Goal: Information Seeking & Learning: Learn about a topic

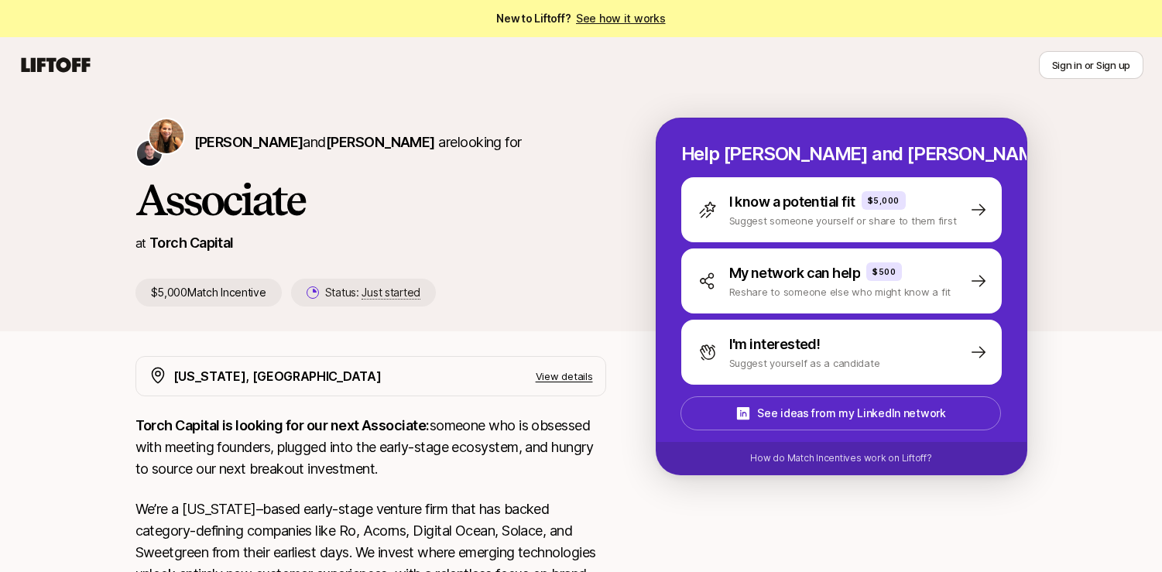
drag, startPoint x: 321, startPoint y: 77, endPoint x: 492, endPoint y: 159, distance: 188.7
click at [492, 158] on div "Sign in or Sign up Sign in or Sign up [PERSON_NAME] and [PERSON_NAME] are looki…" at bounding box center [581, 487] width 1162 height 901
click at [492, 159] on div "[PERSON_NAME] and [PERSON_NAME] are looking for" at bounding box center [370, 143] width 471 height 50
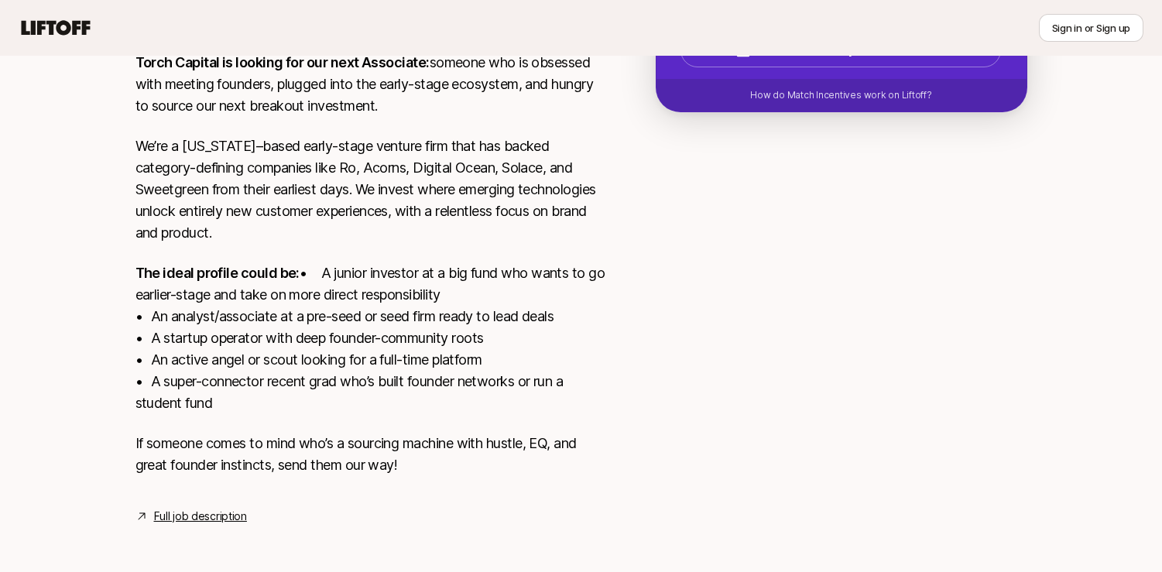
scroll to position [388, 0]
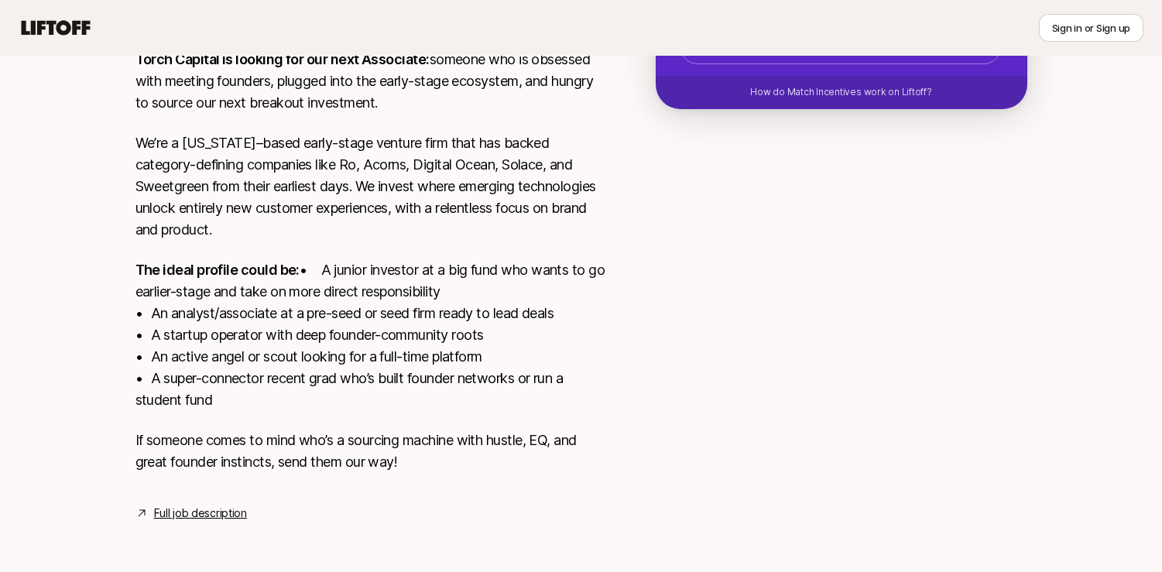
click at [49, 37] on icon at bounding box center [56, 28] width 74 height 22
click at [60, 23] on icon at bounding box center [56, 27] width 69 height 15
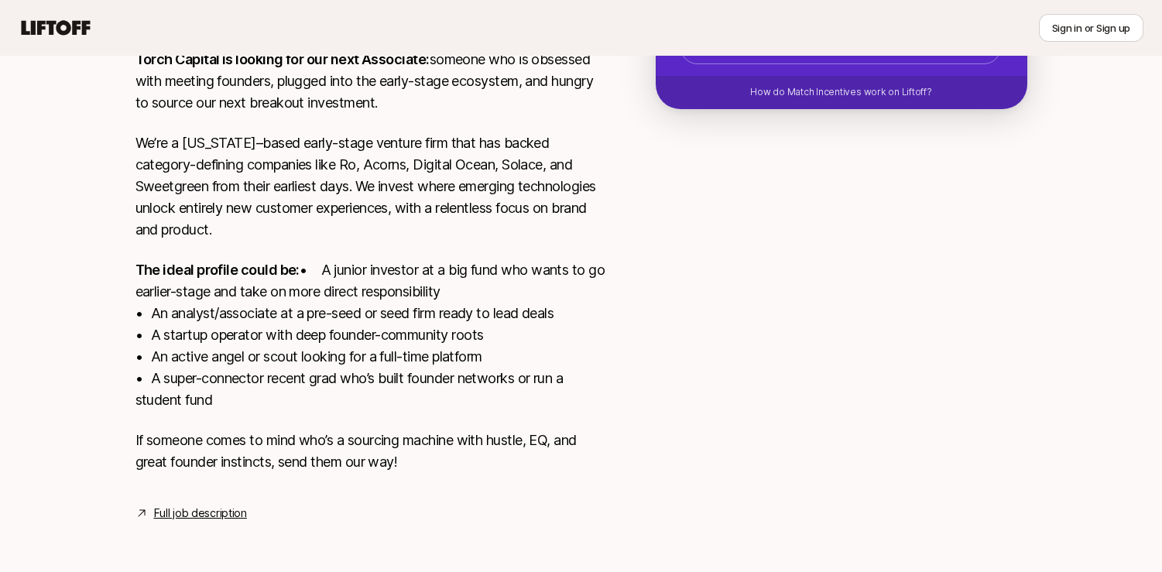
click at [210, 158] on p "We’re a [US_STATE]–based early-stage venture firm that has backed category-defi…" at bounding box center [370, 186] width 471 height 108
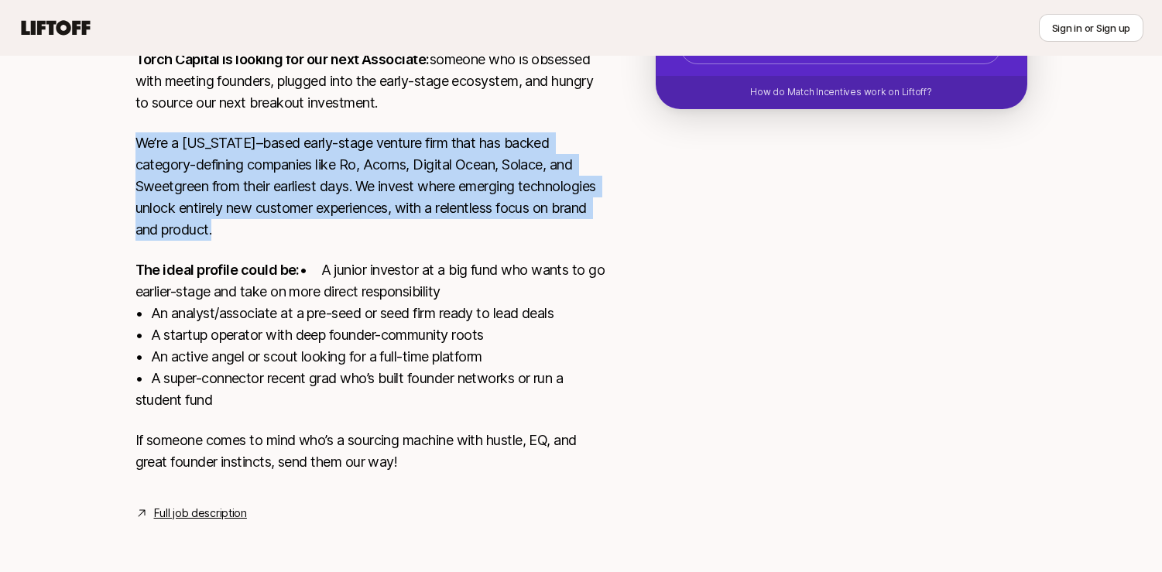
click at [210, 158] on p "We’re a [US_STATE]–based early-stage venture firm that has backed category-defi…" at bounding box center [370, 186] width 471 height 108
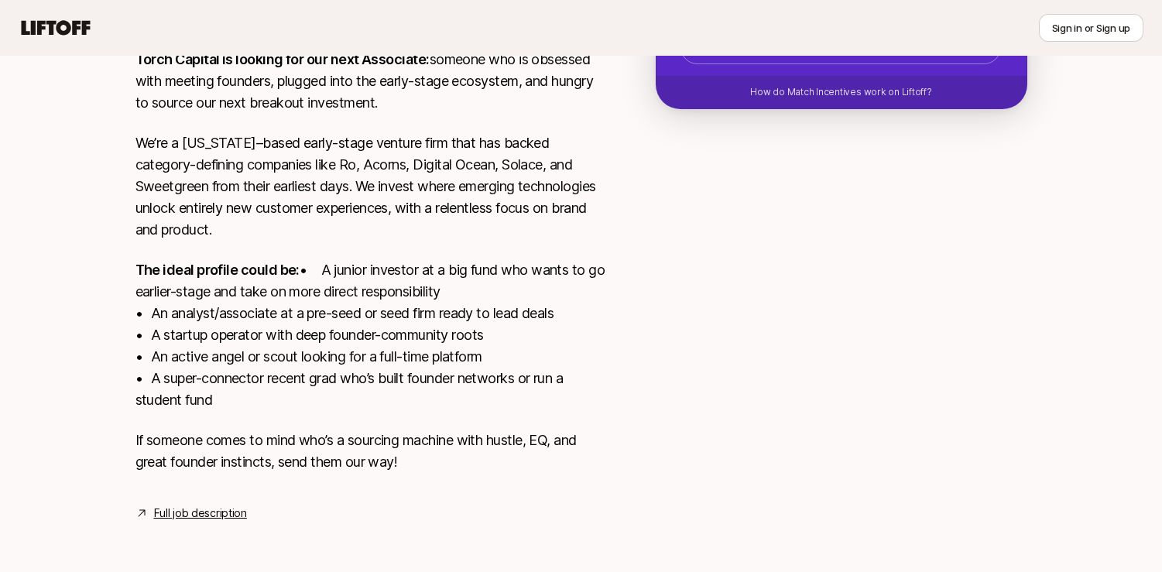
click at [216, 270] on p "The ideal profile could be: • A junior investor at a big fund who wants to go e…" at bounding box center [370, 335] width 471 height 152
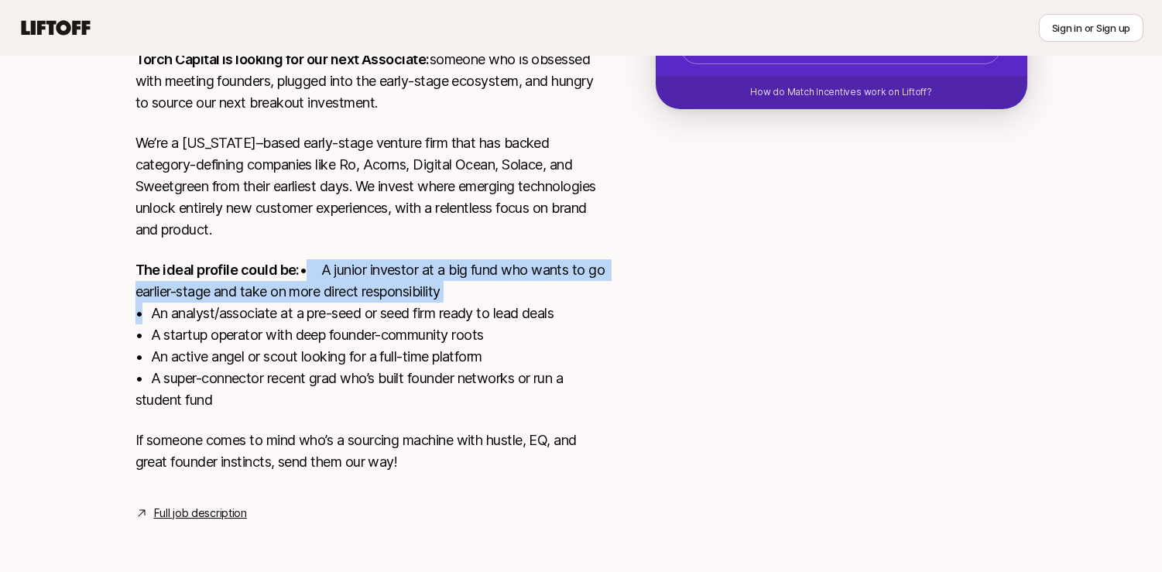
click at [216, 270] on p "The ideal profile could be: • A junior investor at a big fund who wants to go e…" at bounding box center [370, 335] width 471 height 152
click at [249, 273] on p "The ideal profile could be: • A junior investor at a big fund who wants to go e…" at bounding box center [370, 335] width 471 height 152
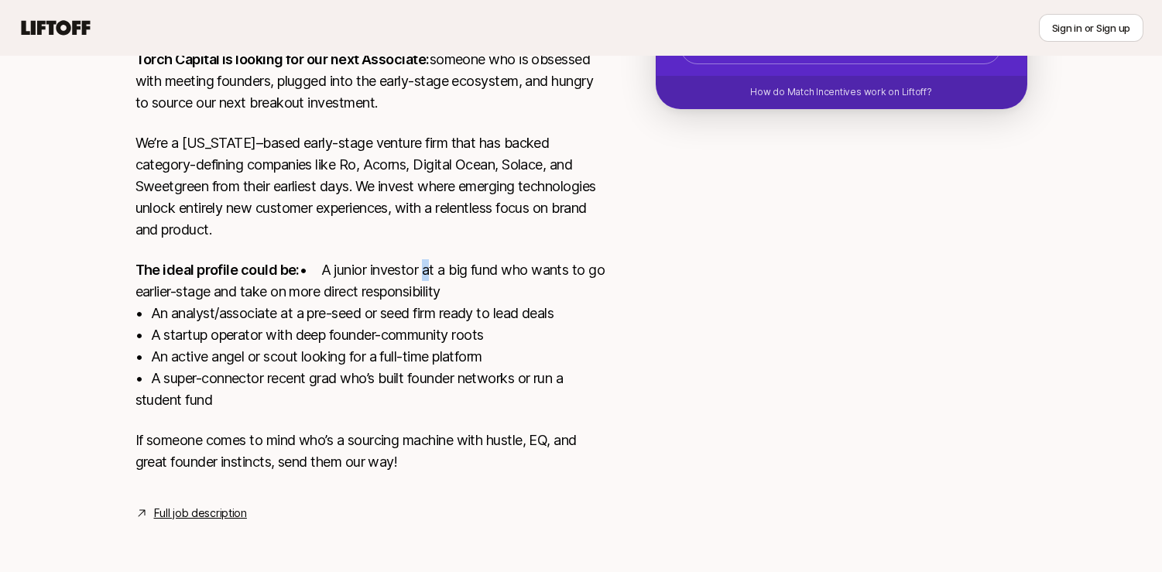
click at [249, 273] on p "The ideal profile could be: • A junior investor at a big fund who wants to go e…" at bounding box center [370, 335] width 471 height 152
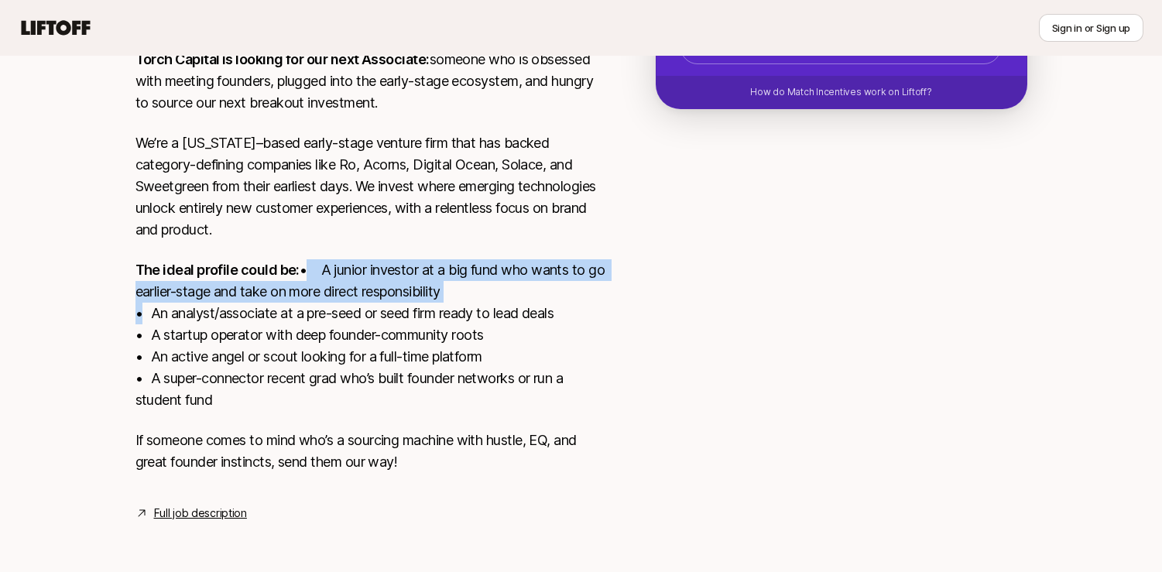
click at [249, 273] on p "The ideal profile could be: • A junior investor at a big fund who wants to go e…" at bounding box center [370, 335] width 471 height 152
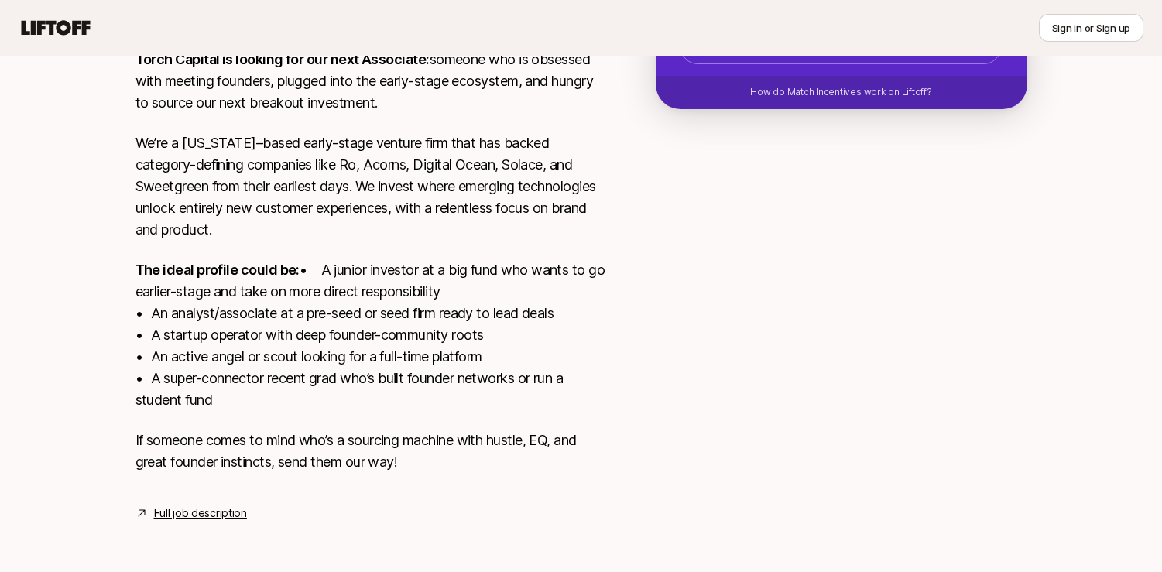
click at [238, 303] on p "The ideal profile could be: • A junior investor at a big fund who wants to go e…" at bounding box center [370, 335] width 471 height 152
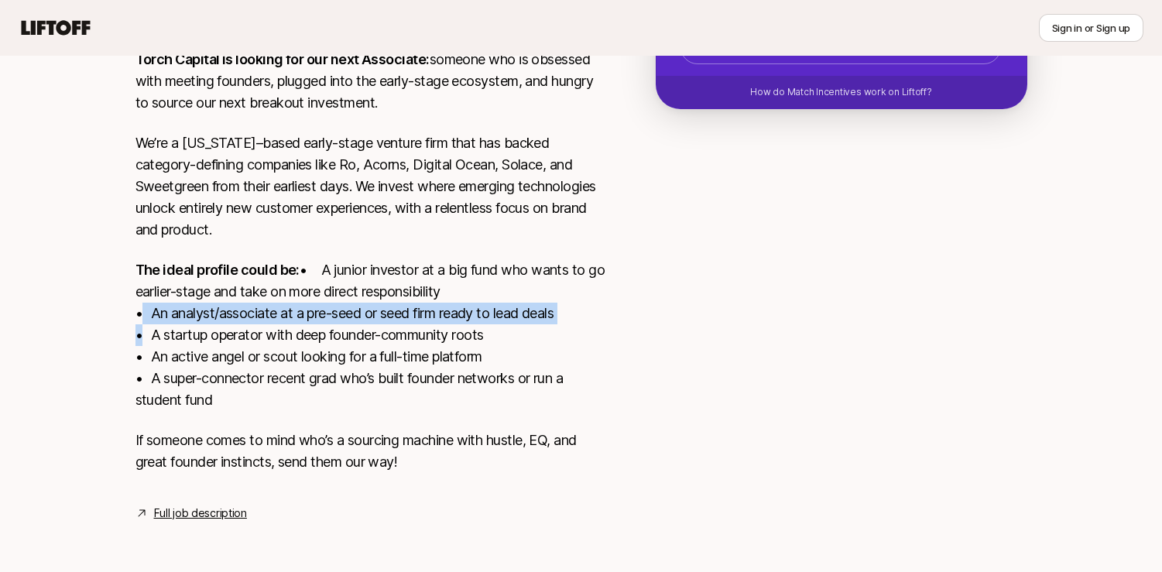
click at [238, 303] on p "The ideal profile could be: • A junior investor at a big fund who wants to go e…" at bounding box center [370, 335] width 471 height 152
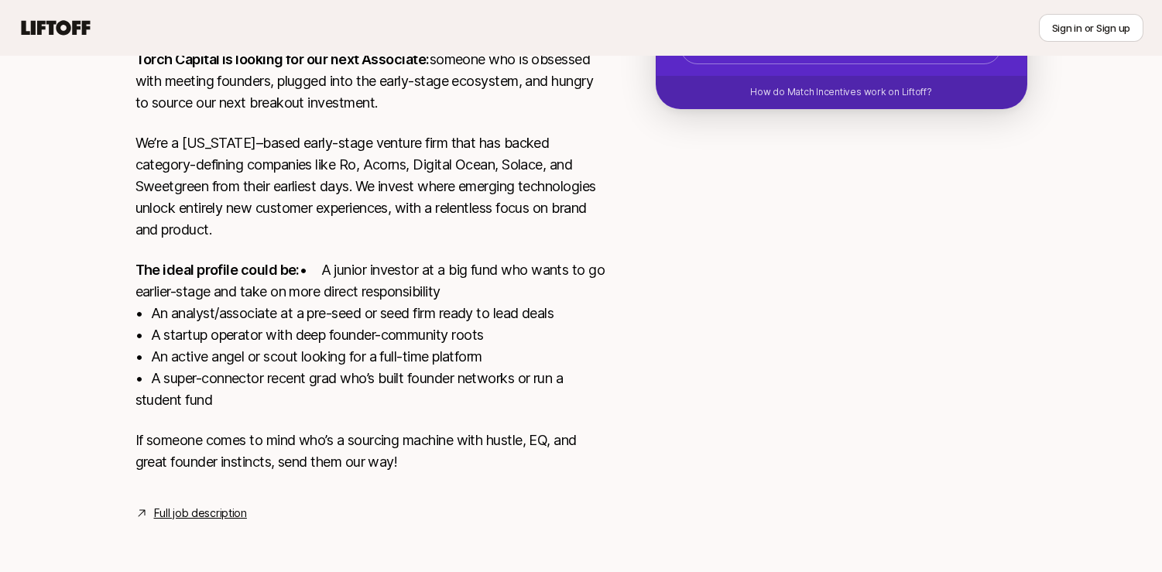
click at [251, 335] on p "The ideal profile could be: • A junior investor at a big fund who wants to go e…" at bounding box center [370, 335] width 471 height 152
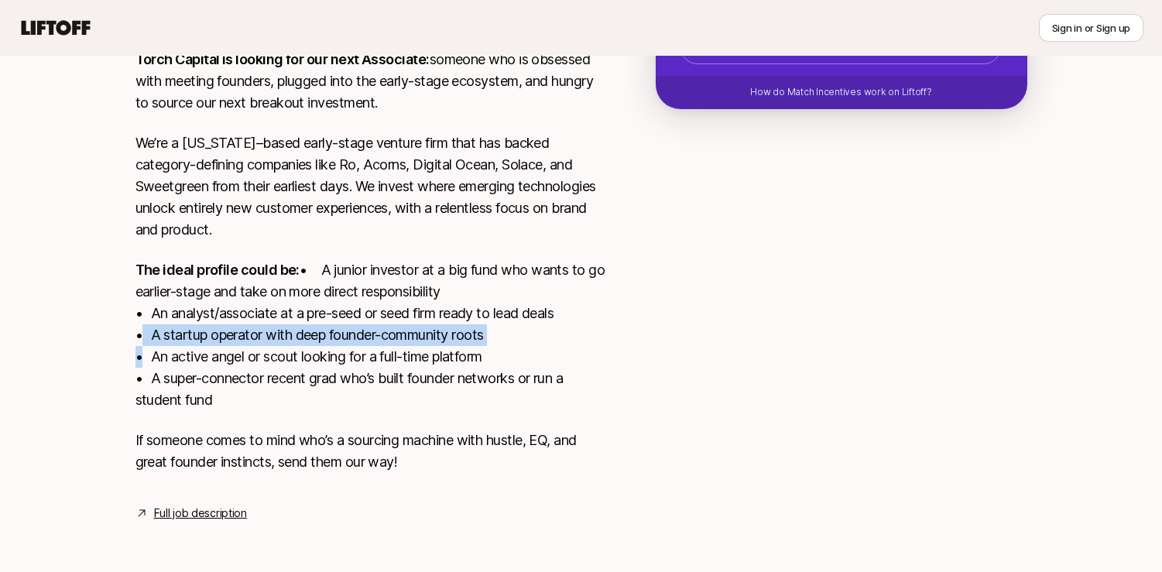
click at [251, 335] on p "The ideal profile could be: • A junior investor at a big fund who wants to go e…" at bounding box center [370, 335] width 471 height 152
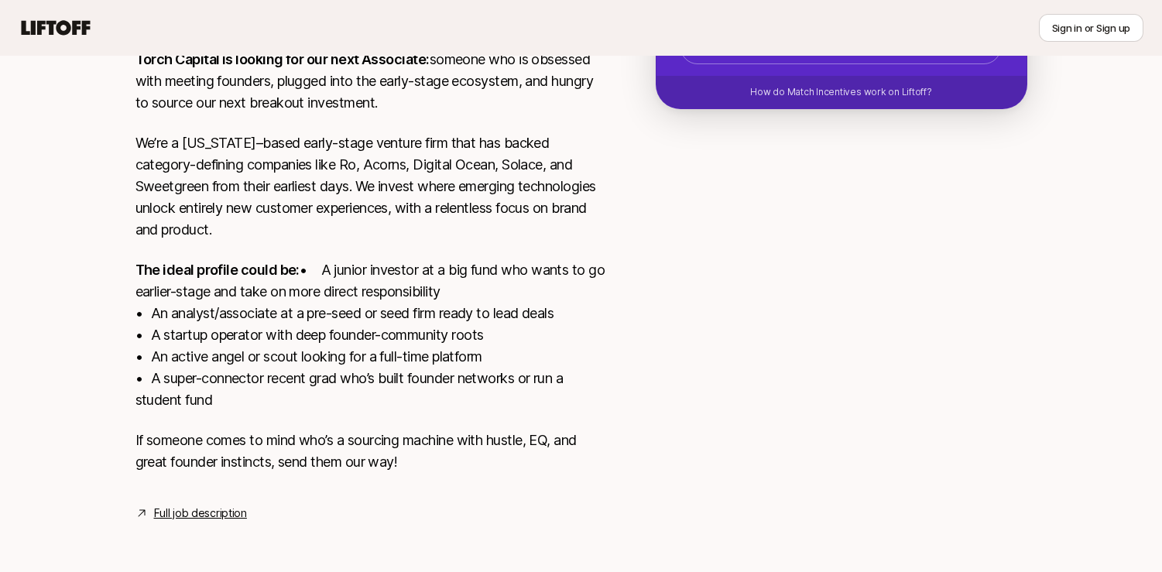
click at [254, 354] on p "The ideal profile could be: • A junior investor at a big fund who wants to go e…" at bounding box center [370, 335] width 471 height 152
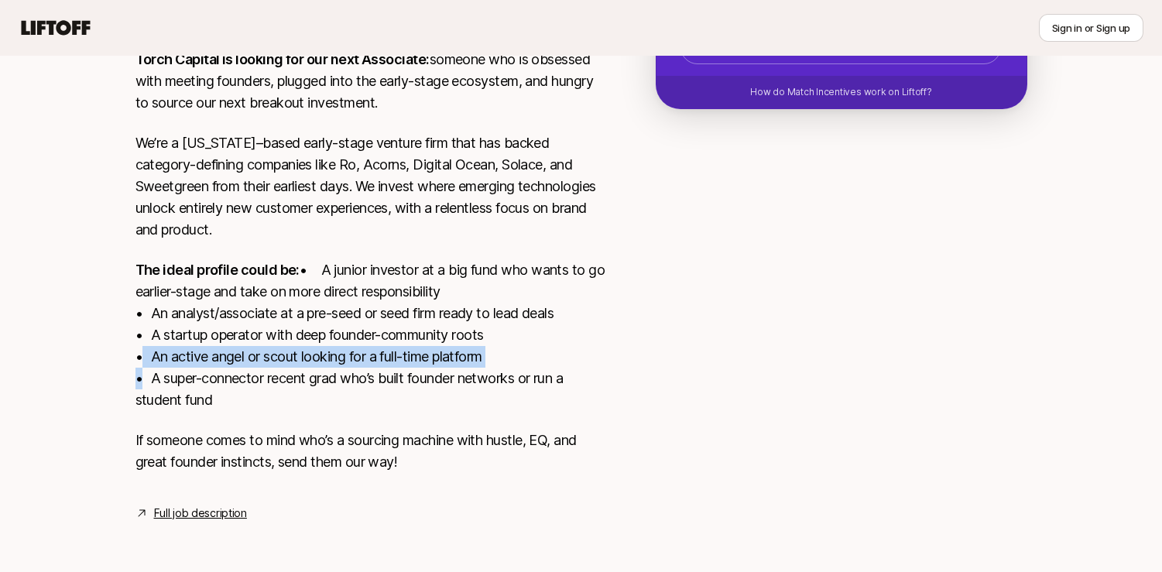
click at [254, 354] on p "The ideal profile could be: • A junior investor at a big fund who wants to go e…" at bounding box center [370, 335] width 471 height 152
click at [247, 354] on p "The ideal profile could be: • A junior investor at a big fund who wants to go e…" at bounding box center [370, 335] width 471 height 152
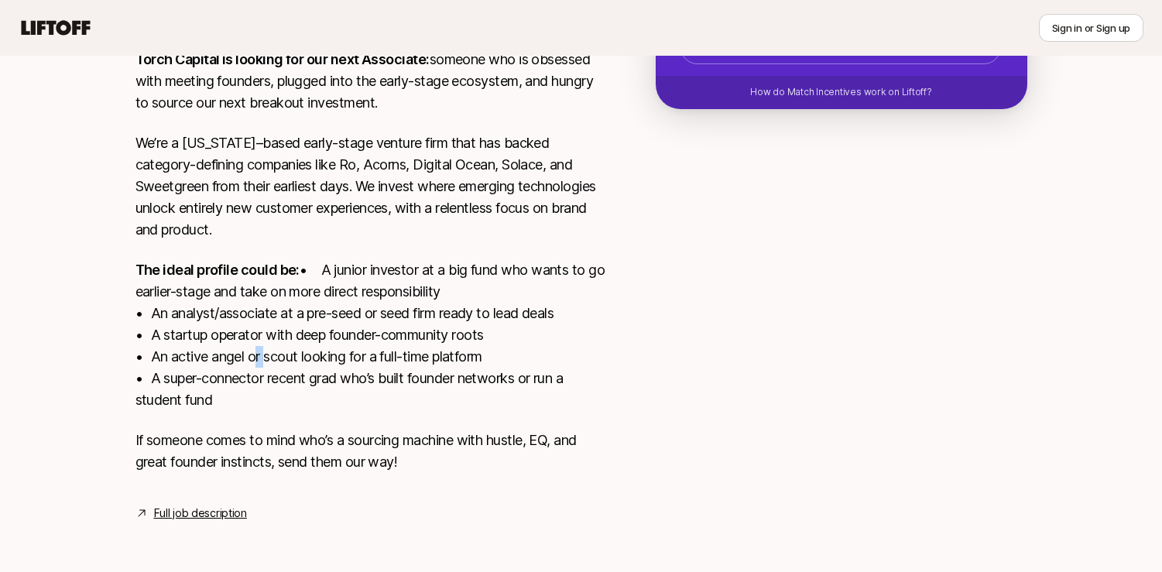
click at [247, 354] on p "The ideal profile could be: • A junior investor at a big fund who wants to go e…" at bounding box center [370, 335] width 471 height 152
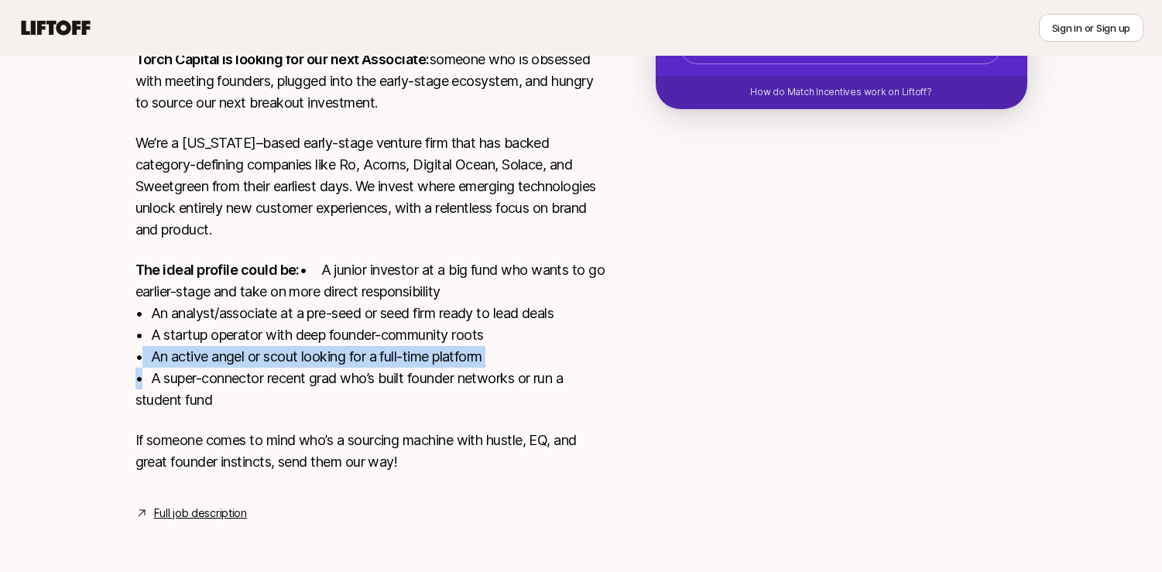
click at [247, 354] on p "The ideal profile could be: • A junior investor at a big fund who wants to go e…" at bounding box center [370, 335] width 471 height 152
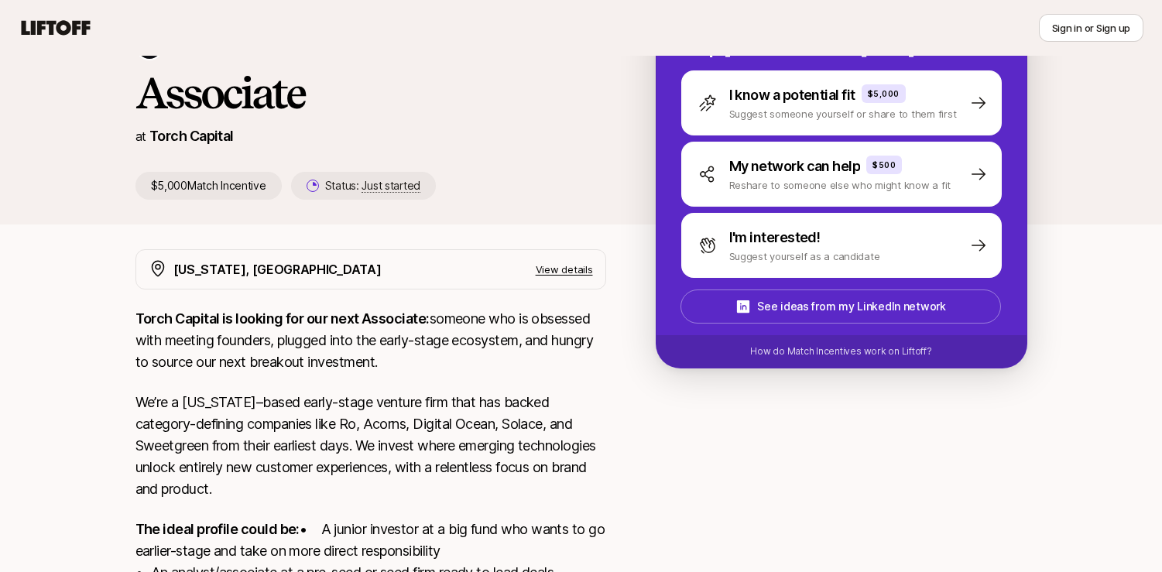
scroll to position [0, 0]
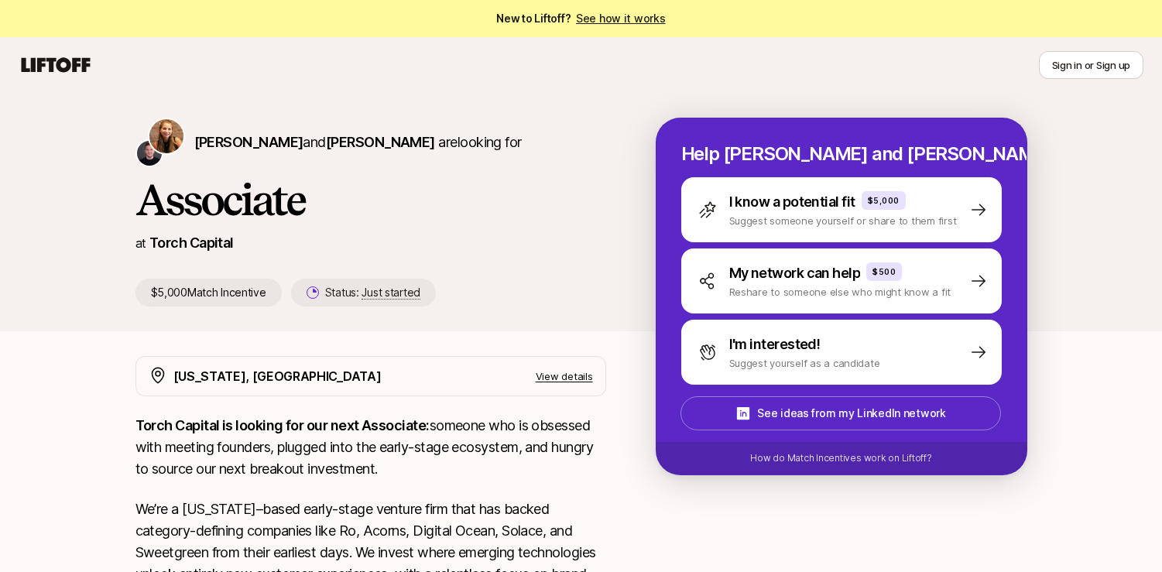
click at [601, 20] on link "See how it works" at bounding box center [621, 18] width 90 height 13
click at [526, 18] on span "New to Liftoff? See how it works" at bounding box center [580, 18] width 169 height 19
